Goal: Find specific fact: Find specific fact

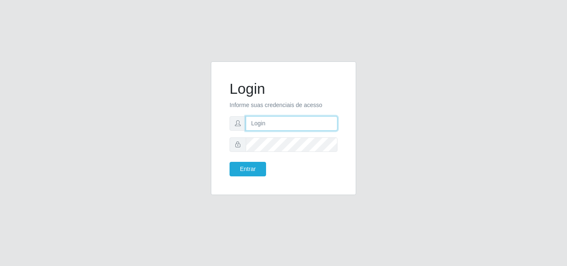
click at [260, 124] on input "text" at bounding box center [292, 123] width 92 height 15
type input "biatriz@comprebem"
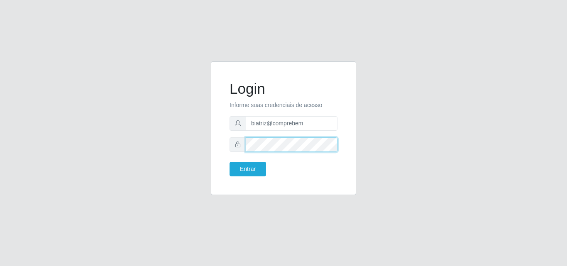
click at [229, 162] on button "Entrar" at bounding box center [247, 169] width 36 height 15
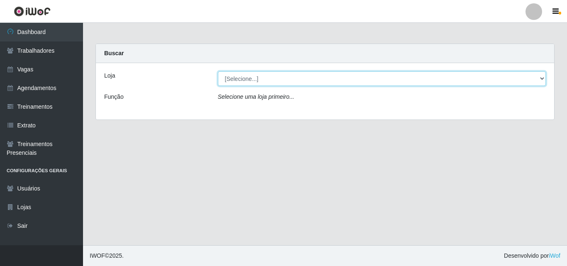
click at [251, 80] on select "[Selecione...] Supermercado Compre Bem - Itabaiana" at bounding box center [382, 78] width 328 height 15
select select "264"
click at [218, 71] on select "[Selecione...] Supermercado Compre Bem - Itabaiana" at bounding box center [382, 78] width 328 height 15
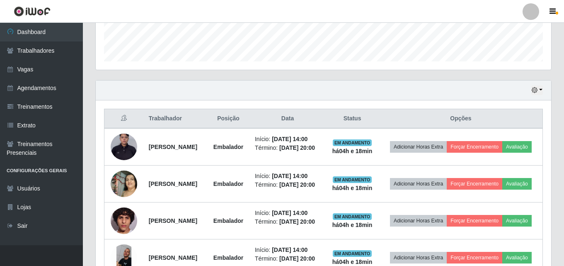
scroll to position [249, 0]
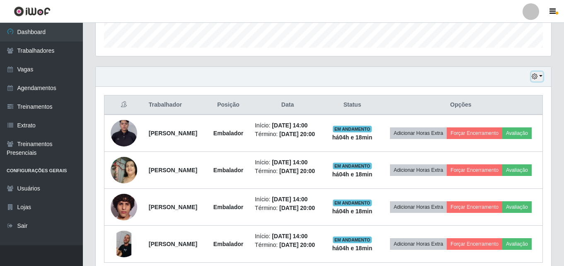
click at [538, 76] on button "button" at bounding box center [538, 77] width 12 height 10
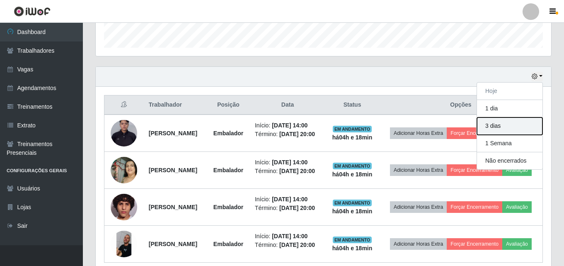
click at [516, 123] on button "3 dias" at bounding box center [510, 125] width 66 height 17
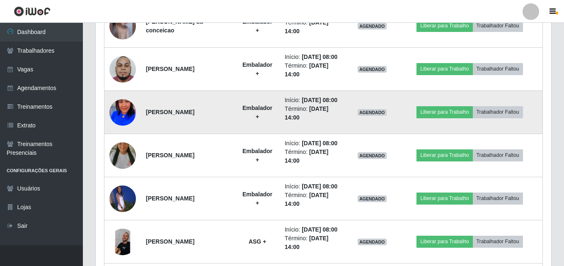
scroll to position [539, 0]
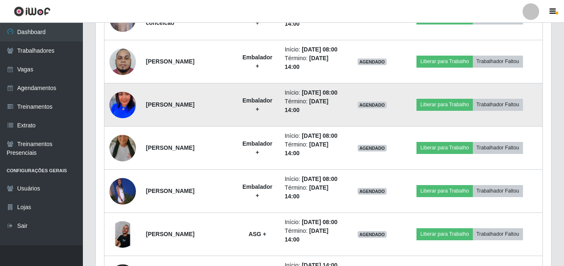
click at [162, 108] on strong "[PERSON_NAME]" at bounding box center [170, 104] width 49 height 7
copy strong "Nilmara"
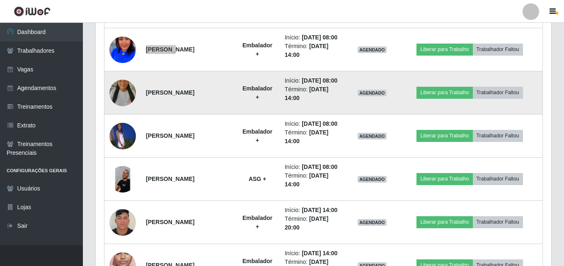
scroll to position [622, 0]
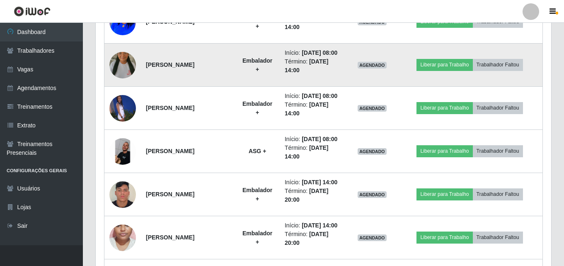
click at [163, 68] on strong "[PERSON_NAME]" at bounding box center [170, 64] width 49 height 7
copy strong "Elizângela"
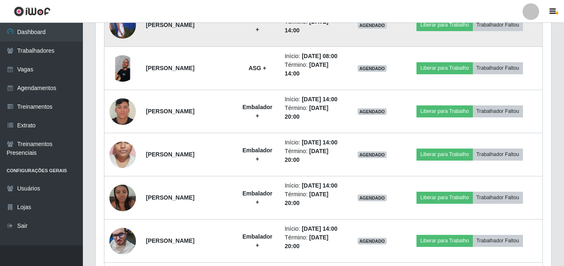
scroll to position [664, 0]
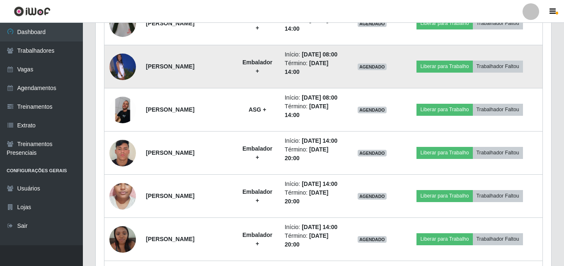
click at [159, 70] on strong "[PERSON_NAME]" at bounding box center [170, 66] width 49 height 7
copy strong "[PERSON_NAME]"
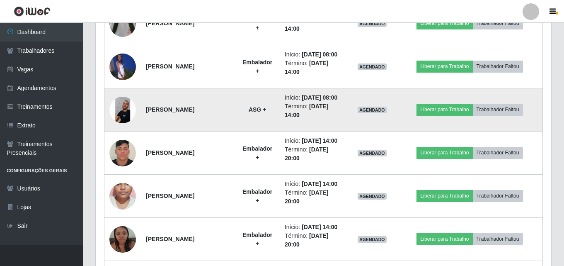
click at [154, 131] on td "[PERSON_NAME]" at bounding box center [188, 109] width 94 height 43
copy strong "Welton"
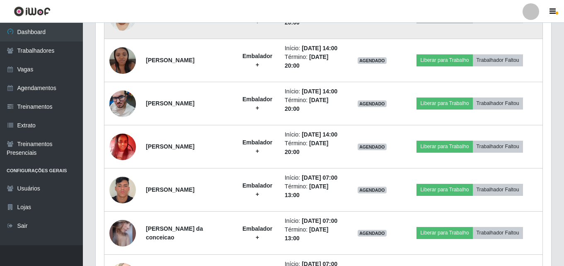
scroll to position [830, 0]
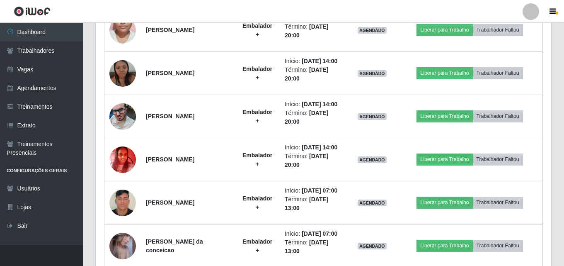
drag, startPoint x: 146, startPoint y: 78, endPoint x: 198, endPoint y: 78, distance: 52.3
copy strong "[PERSON_NAME]"
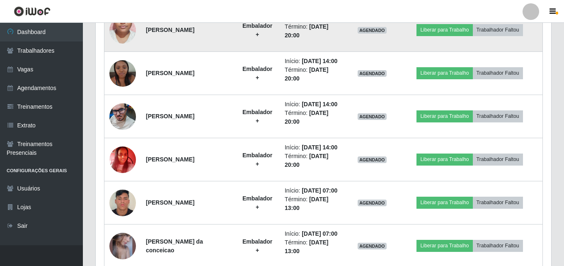
drag, startPoint x: 148, startPoint y: 131, endPoint x: 180, endPoint y: 131, distance: 32.8
click at [180, 33] on strong "[PERSON_NAME]" at bounding box center [170, 30] width 49 height 7
copy strong "Adryelli Lívia"
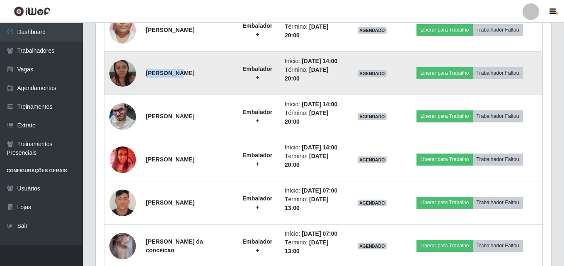
drag, startPoint x: 146, startPoint y: 182, endPoint x: 175, endPoint y: 182, distance: 29.0
click at [175, 76] on strong "[PERSON_NAME]" at bounding box center [170, 73] width 49 height 7
copy strong "[PERSON_NAME]"
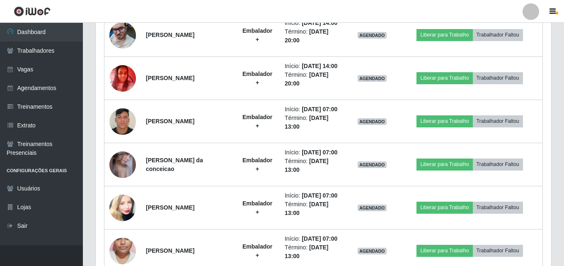
scroll to position [912, 0]
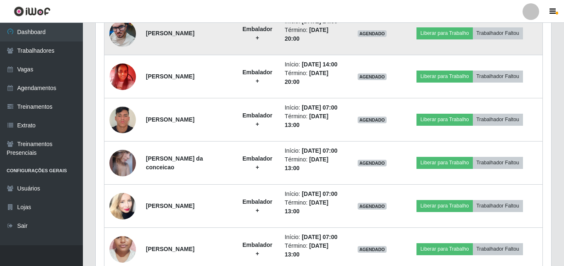
drag, startPoint x: 146, startPoint y: 152, endPoint x: 193, endPoint y: 151, distance: 46.9
click at [193, 36] on strong "[PERSON_NAME]" at bounding box center [170, 33] width 49 height 7
copy strong "[PERSON_NAME]"
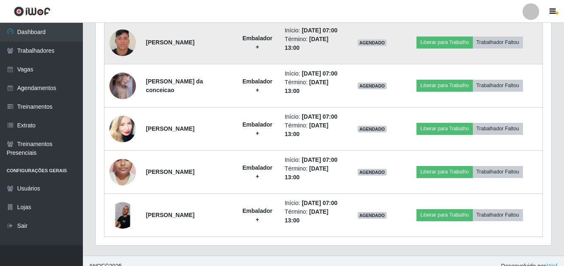
scroll to position [995, 0]
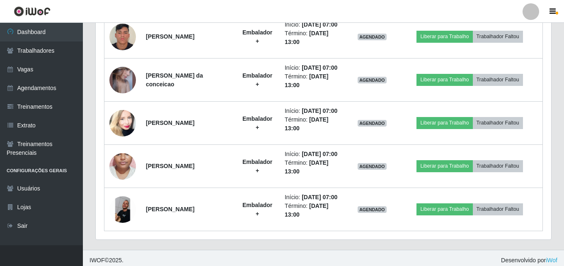
drag, startPoint x: 146, startPoint y: 115, endPoint x: 185, endPoint y: 118, distance: 38.7
copy strong "Raniely da Luz"
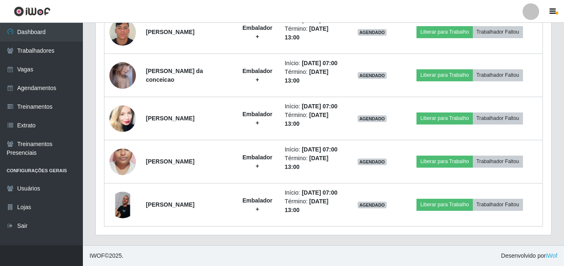
scroll to position [1120, 0]
